Goal: Check status: Check status

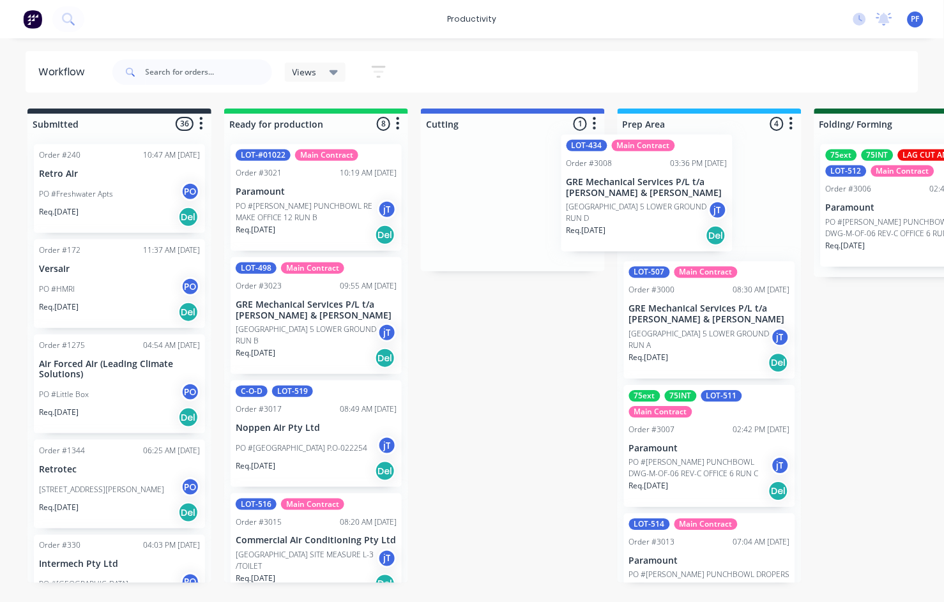
drag, startPoint x: 503, startPoint y: 189, endPoint x: 641, endPoint y: 179, distance: 138.3
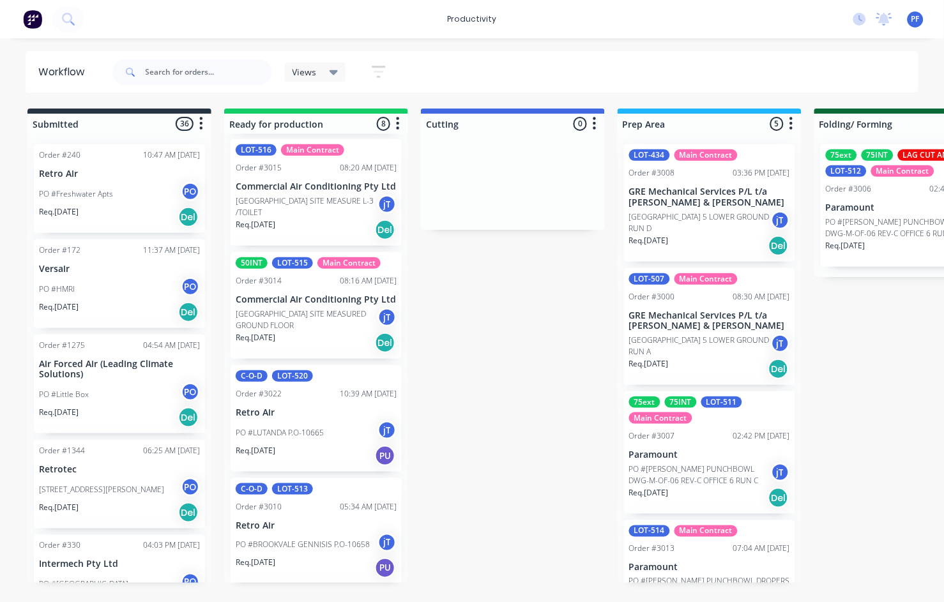
scroll to position [356, 0]
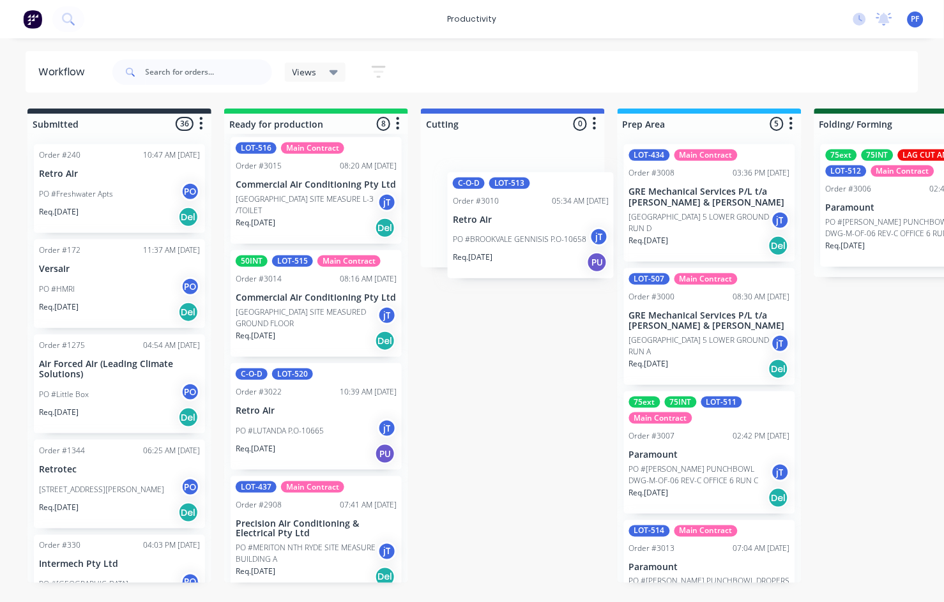
drag, startPoint x: 303, startPoint y: 548, endPoint x: 526, endPoint y: 211, distance: 403.9
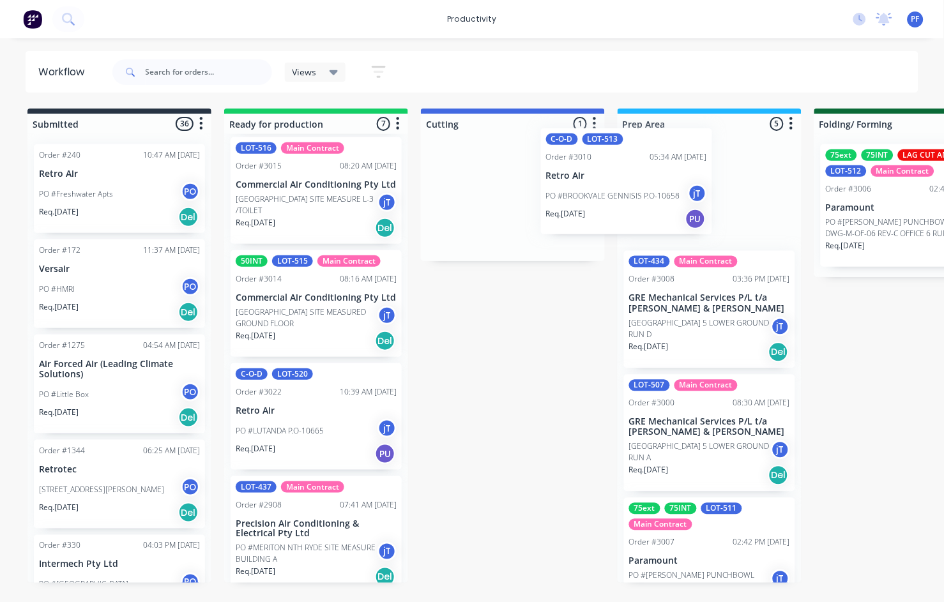
drag, startPoint x: 515, startPoint y: 201, endPoint x: 634, endPoint y: 185, distance: 119.9
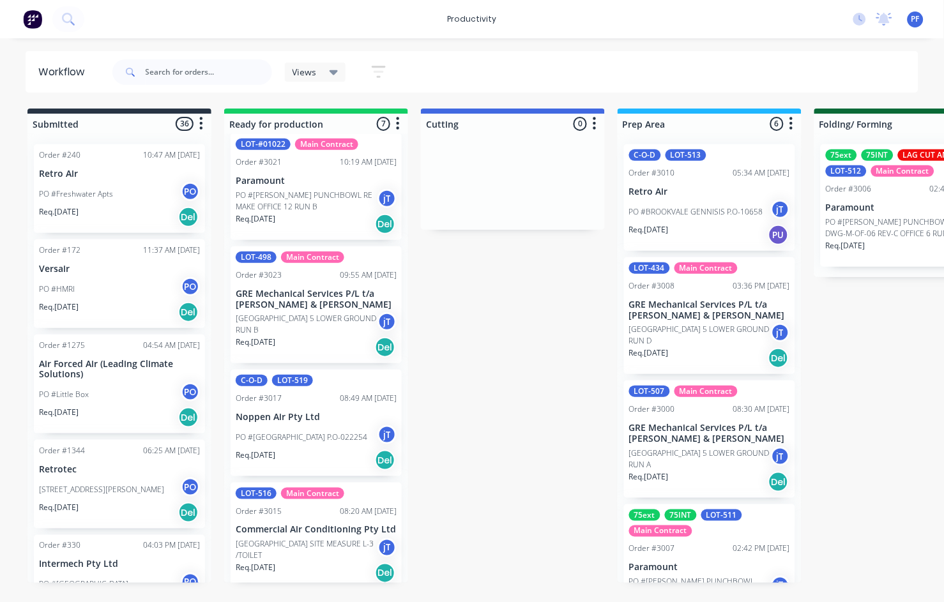
scroll to position [0, 0]
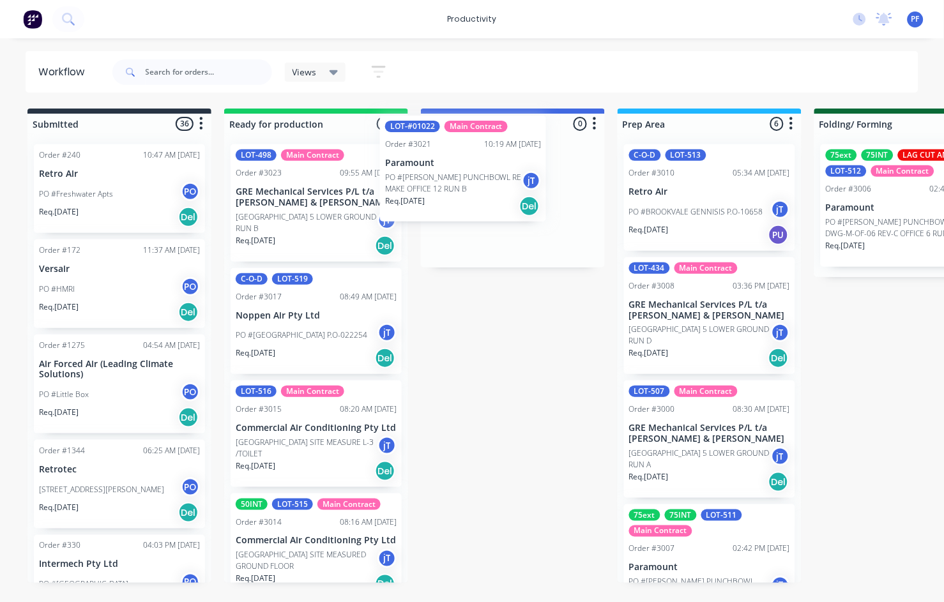
drag, startPoint x: 278, startPoint y: 206, endPoint x: 438, endPoint y: 174, distance: 163.5
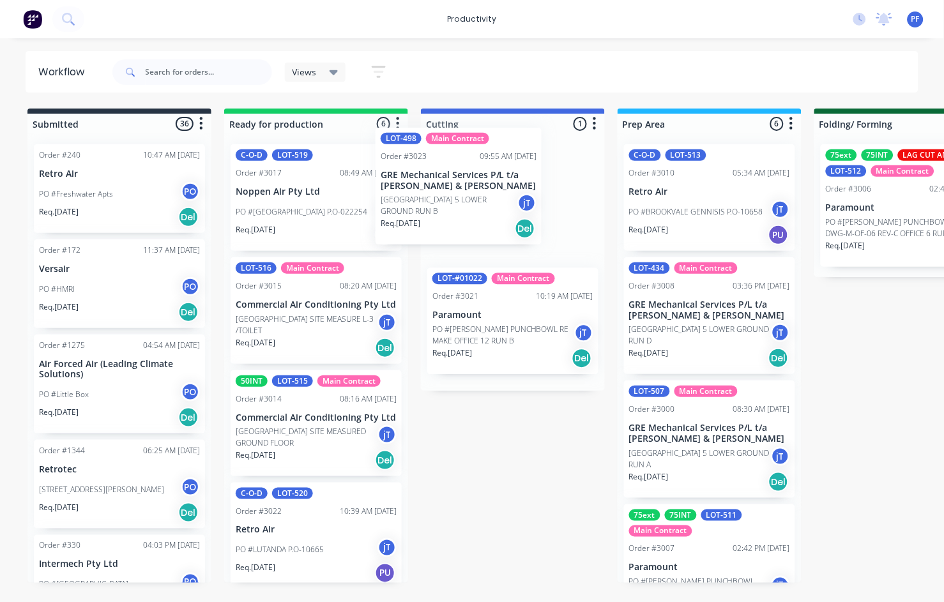
drag, startPoint x: 323, startPoint y: 190, endPoint x: 473, endPoint y: 173, distance: 151.0
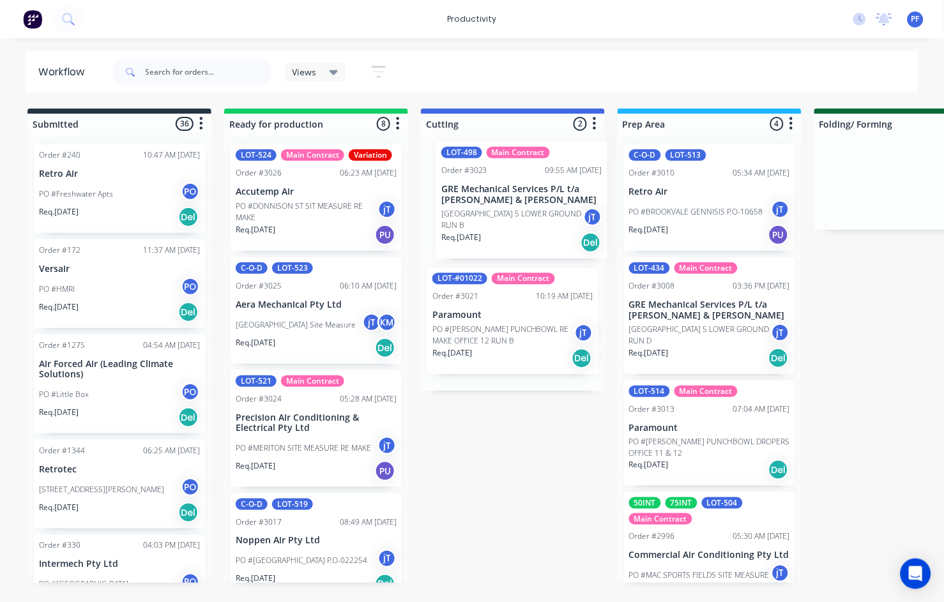
drag, startPoint x: 517, startPoint y: 194, endPoint x: 544, endPoint y: 192, distance: 26.9
click at [544, 192] on div "LOT-498 Main Contract Order #3023 09:55 AM 04/10/25 GRE Mechanical Services P/L…" at bounding box center [513, 262] width 184 height 257
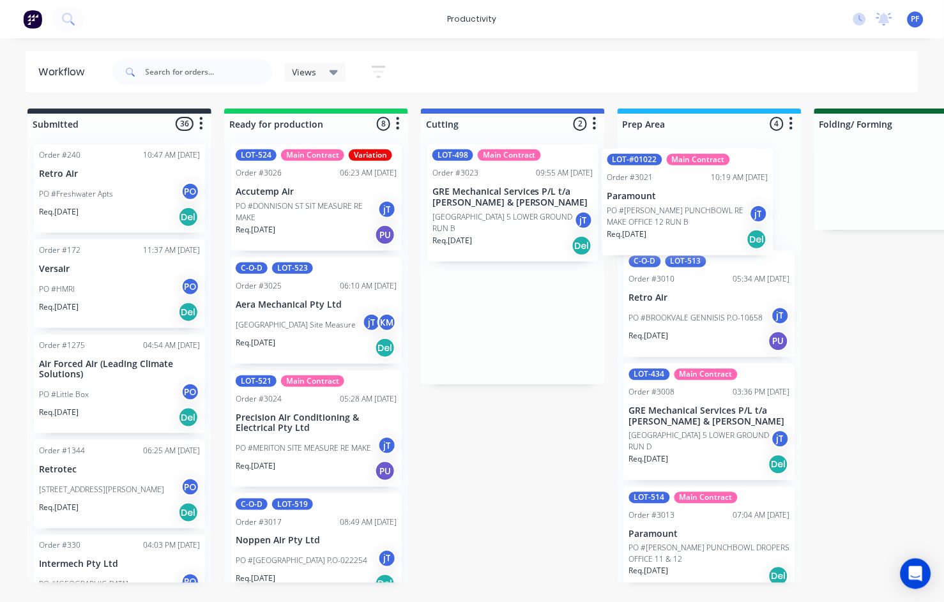
drag, startPoint x: 499, startPoint y: 307, endPoint x: 677, endPoint y: 186, distance: 215.2
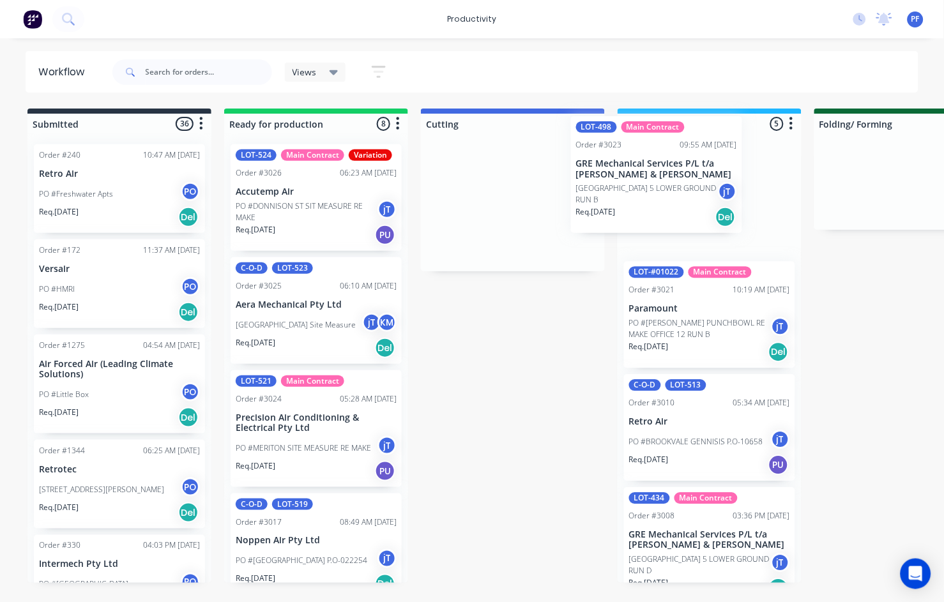
drag, startPoint x: 505, startPoint y: 216, endPoint x: 653, endPoint y: 186, distance: 151.7
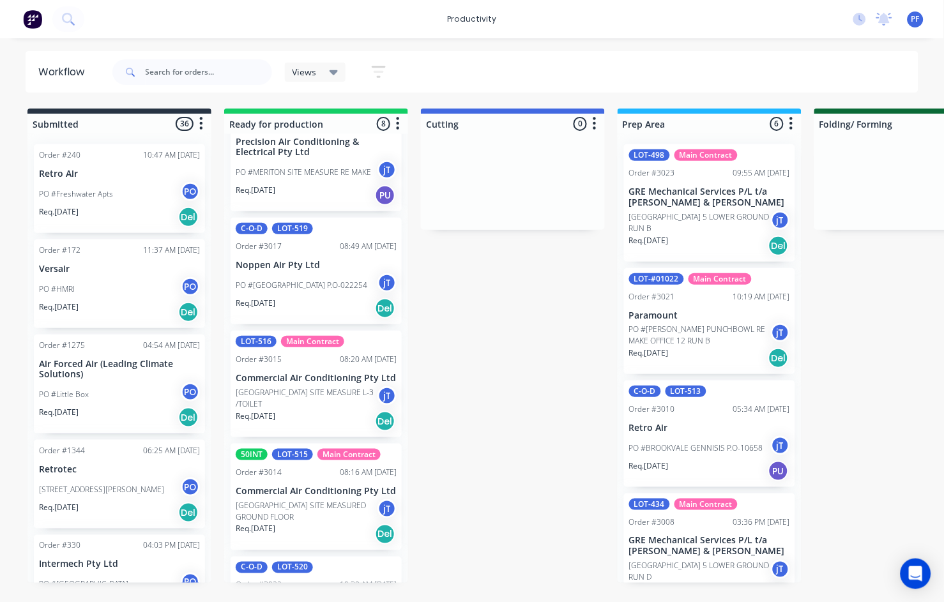
scroll to position [284, 0]
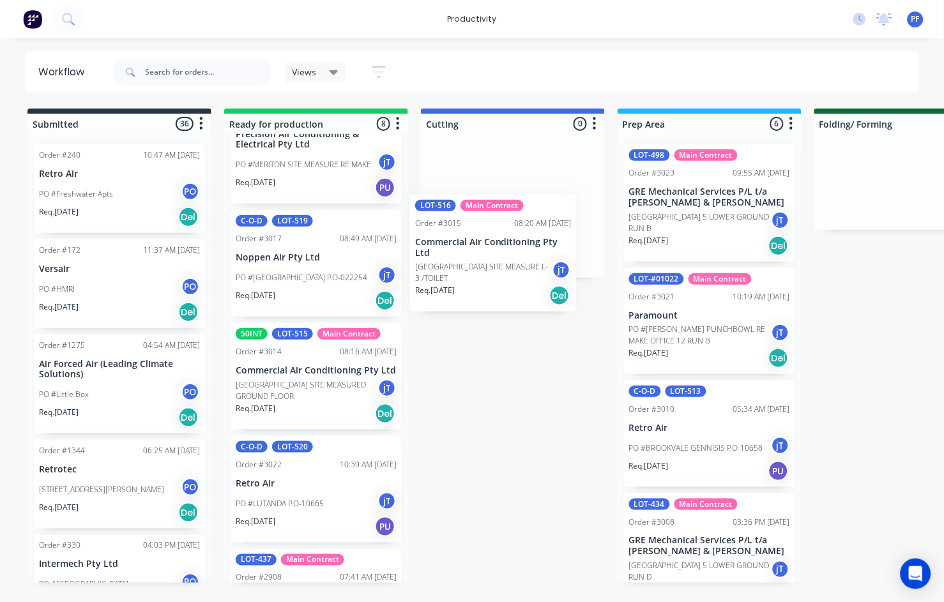
drag, startPoint x: 305, startPoint y: 368, endPoint x: 526, endPoint y: 203, distance: 276.2
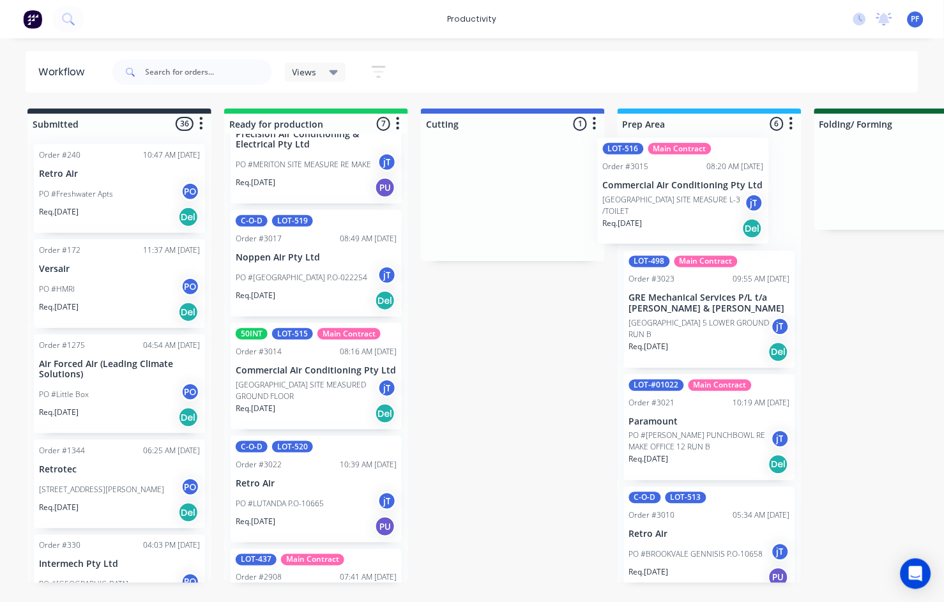
drag, startPoint x: 485, startPoint y: 193, endPoint x: 678, endPoint y: 184, distance: 192.5
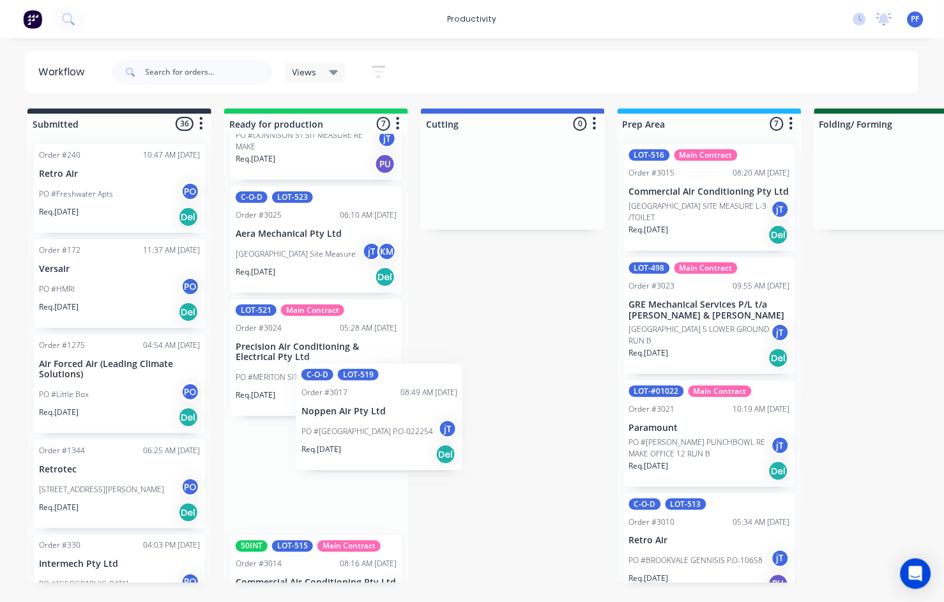
scroll to position [72, 0]
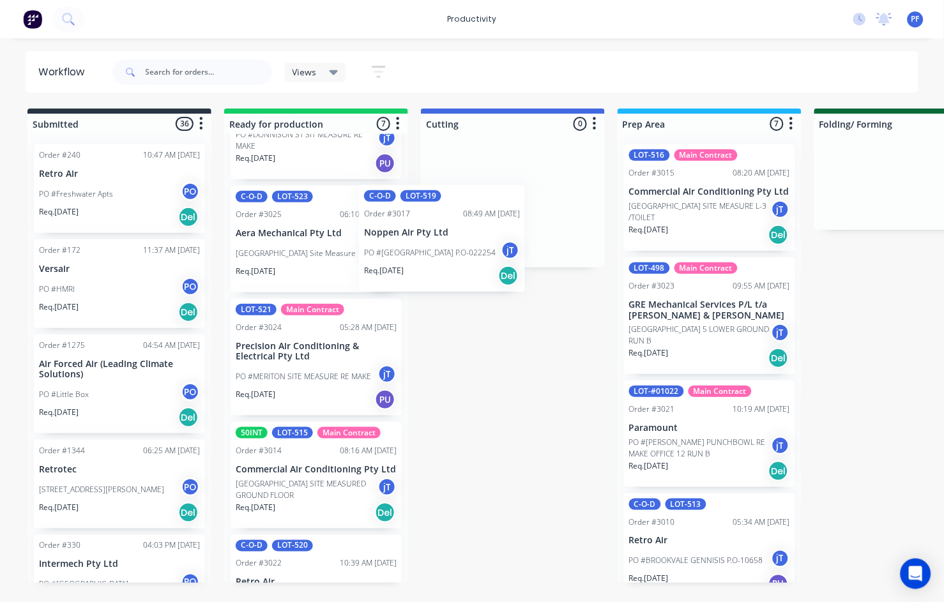
drag, startPoint x: 307, startPoint y: 487, endPoint x: 445, endPoint y: 246, distance: 277.5
